Goal: Find specific page/section: Find specific page/section

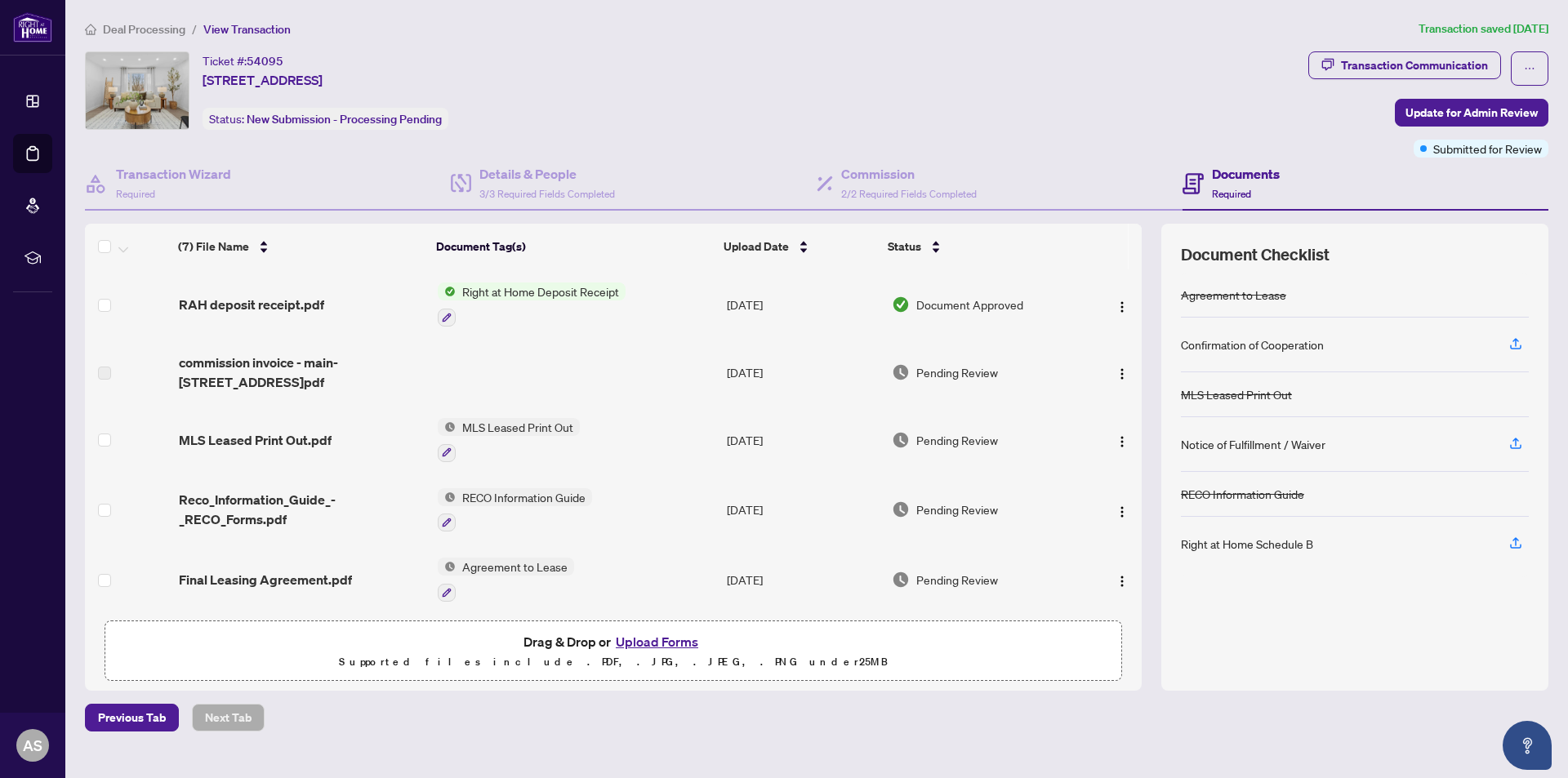
click at [147, 30] on span "Deal Processing" at bounding box center [144, 29] width 82 height 15
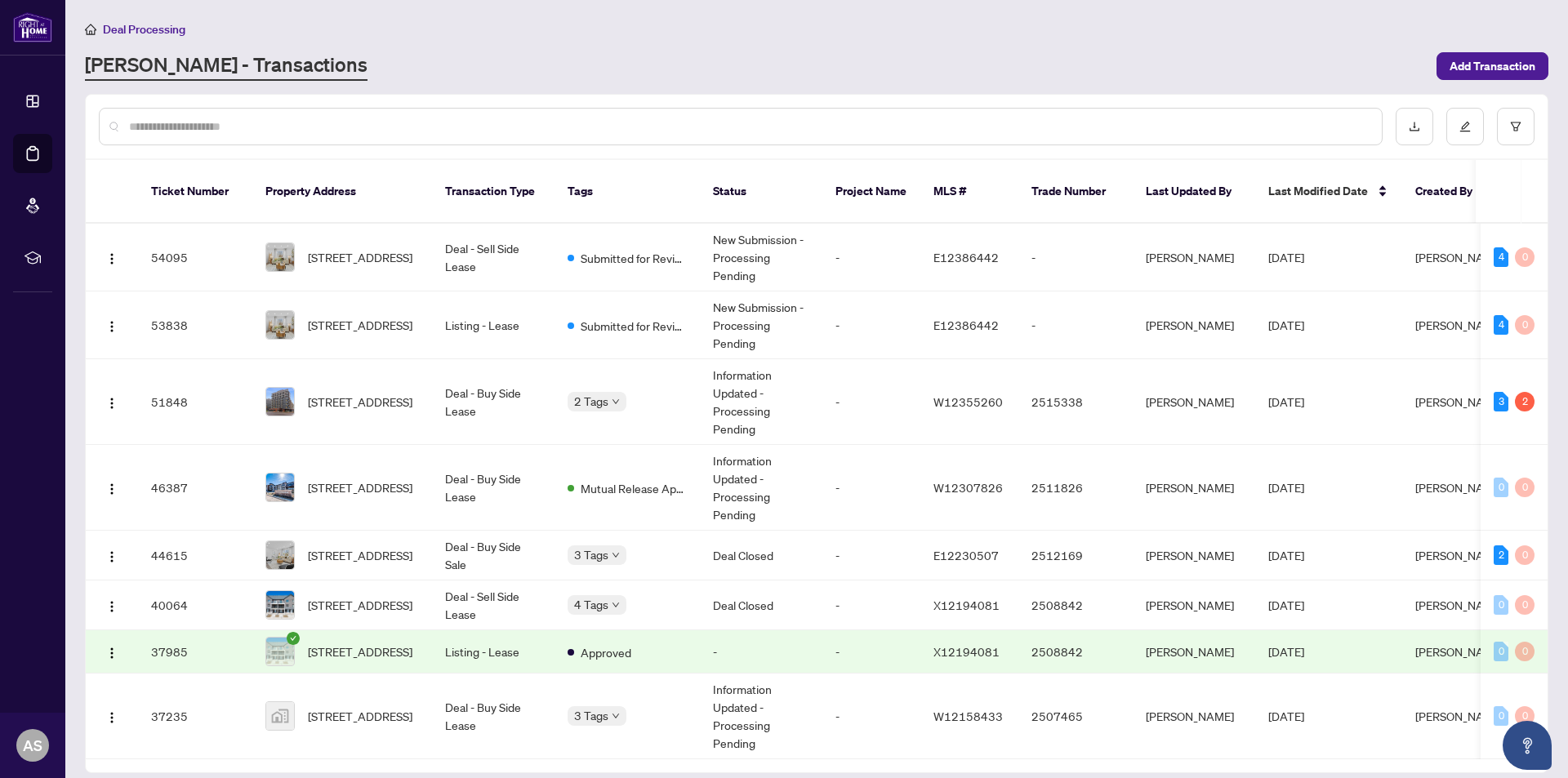
click at [374, 316] on span "[STREET_ADDRESS]" at bounding box center [360, 325] width 104 height 18
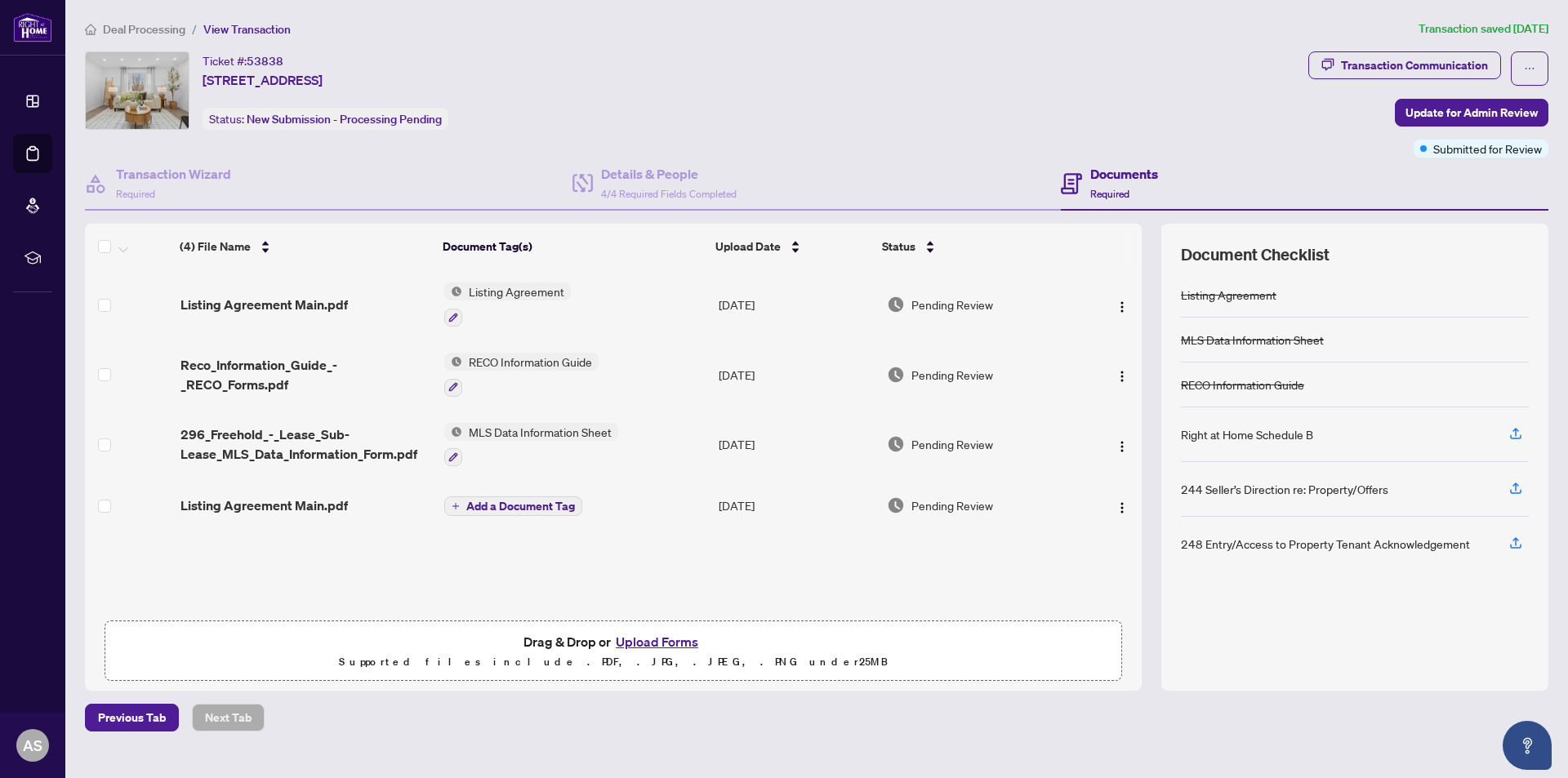
click at [130, 27] on span "Deal Processing" at bounding box center [144, 29] width 82 height 15
